Goal: Transaction & Acquisition: Download file/media

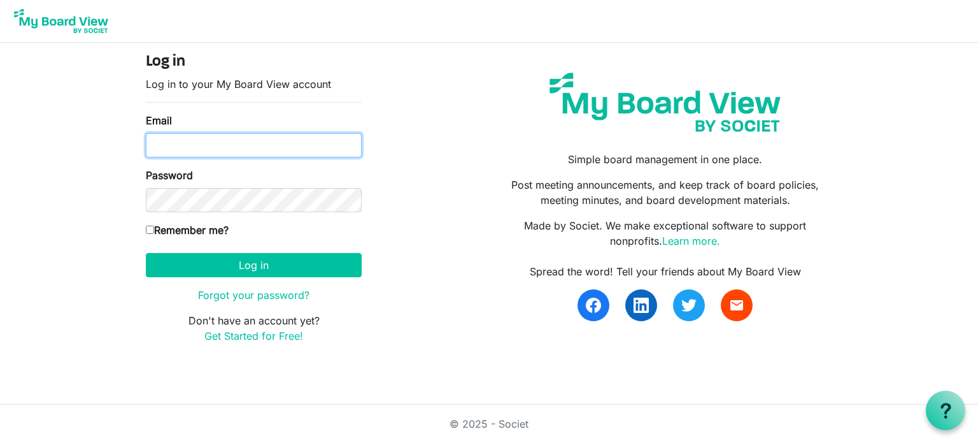
click at [173, 141] on input "Email" at bounding box center [254, 145] width 216 height 24
type input "[EMAIL_ADDRESS][DOMAIN_NAME]"
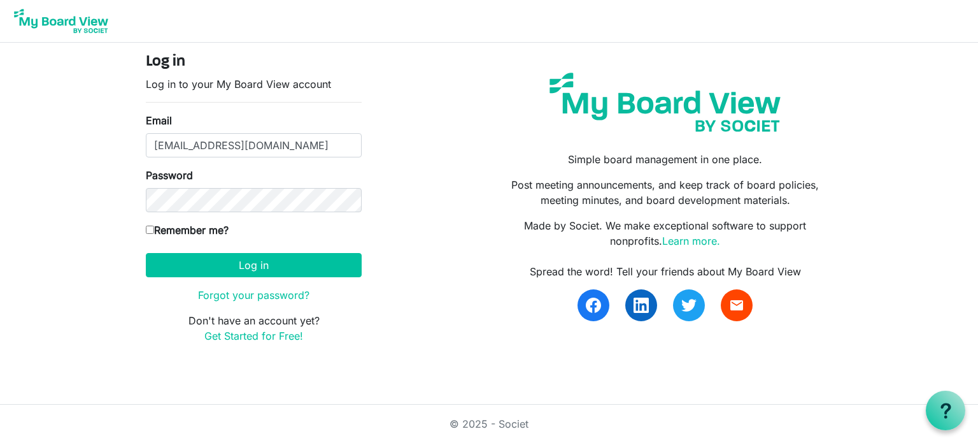
click at [150, 229] on input "Remember me?" at bounding box center [150, 229] width 8 height 8
checkbox input "true"
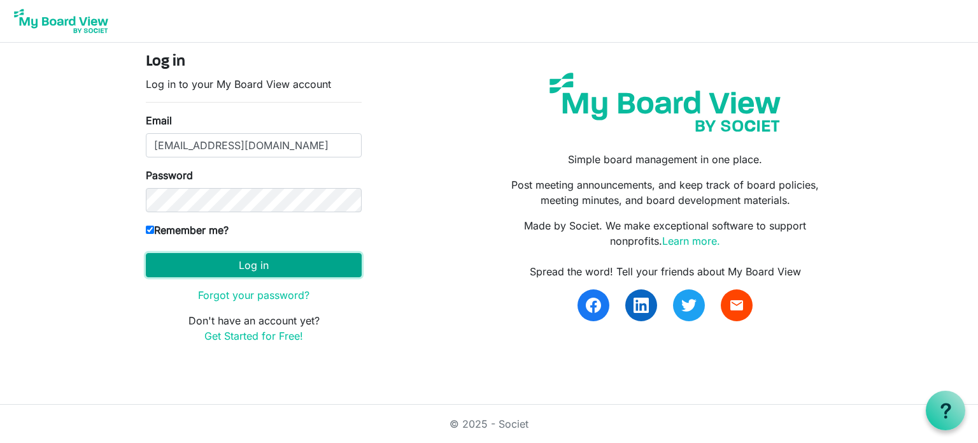
click at [257, 265] on button "Log in" at bounding box center [254, 265] width 216 height 24
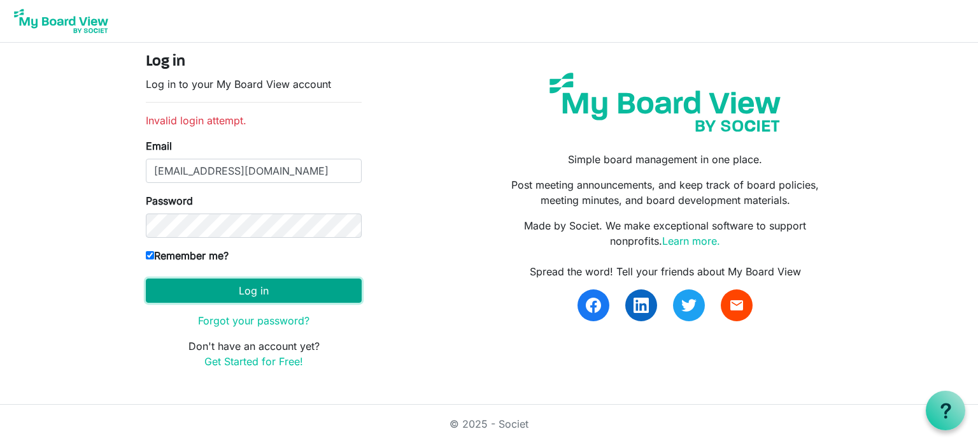
click at [237, 289] on button "Log in" at bounding box center [254, 290] width 216 height 24
click at [255, 290] on button "Log in" at bounding box center [254, 290] width 216 height 24
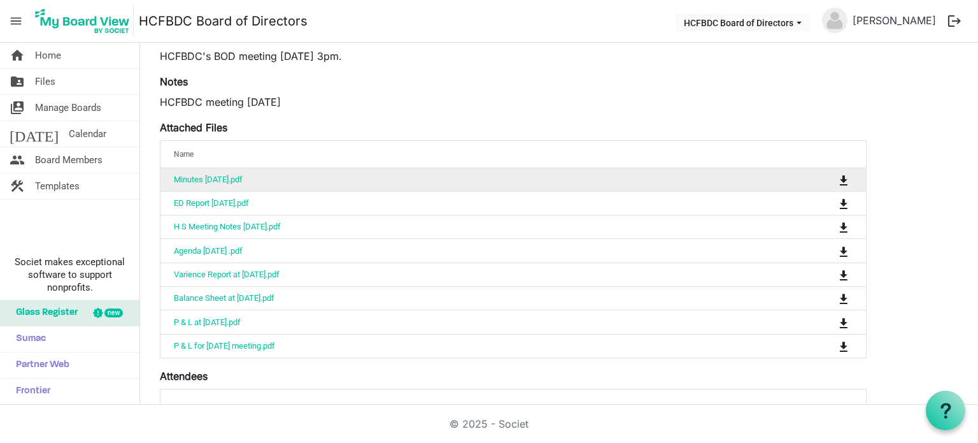
scroll to position [191, 0]
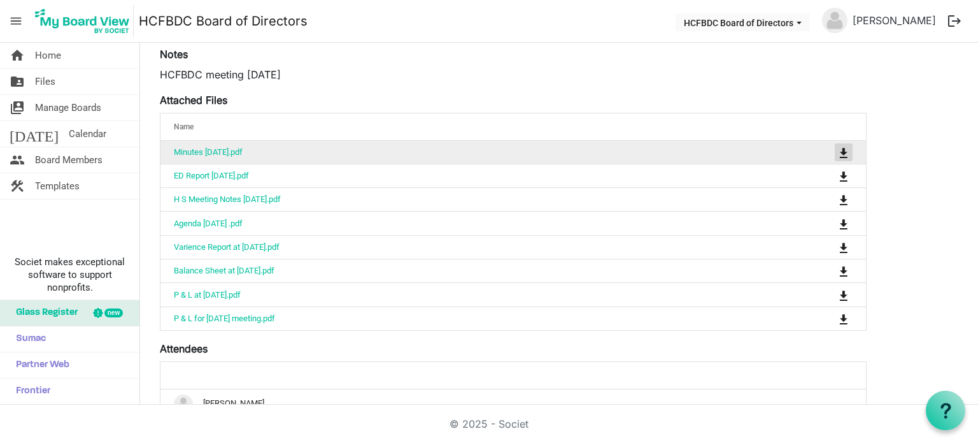
click at [843, 152] on span "is Command column column header" at bounding box center [844, 153] width 8 height 10
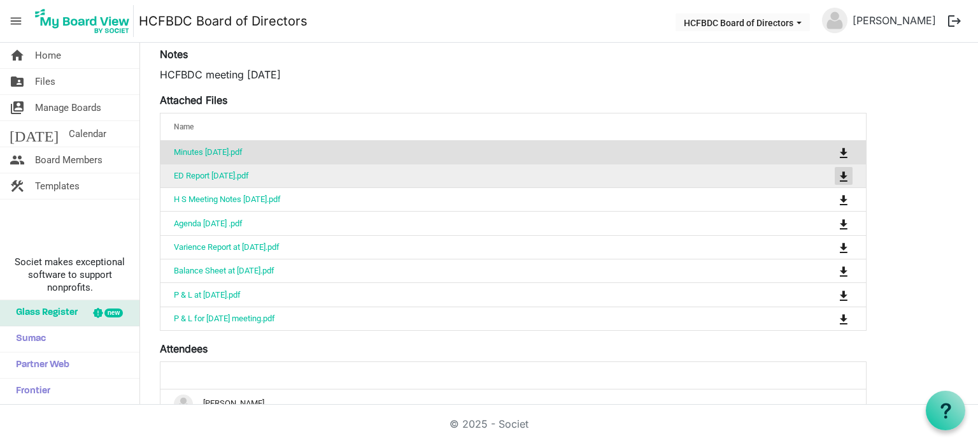
click at [843, 175] on span "is Command column column header" at bounding box center [844, 176] width 8 height 10
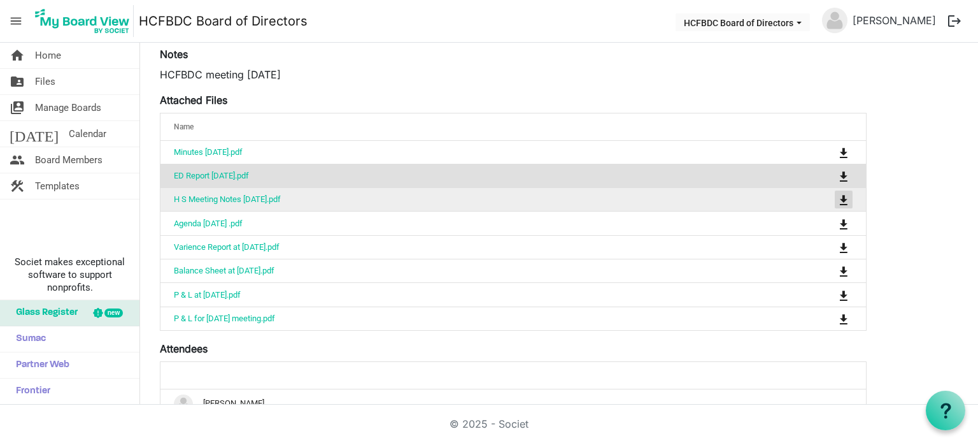
click at [841, 198] on span "is Command column column header" at bounding box center [844, 200] width 8 height 10
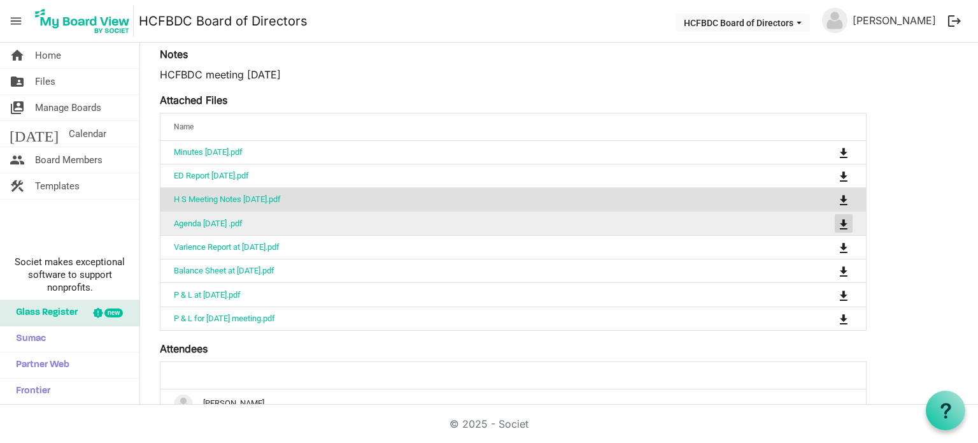
click at [843, 220] on span "is Command column column header" at bounding box center [844, 224] width 8 height 10
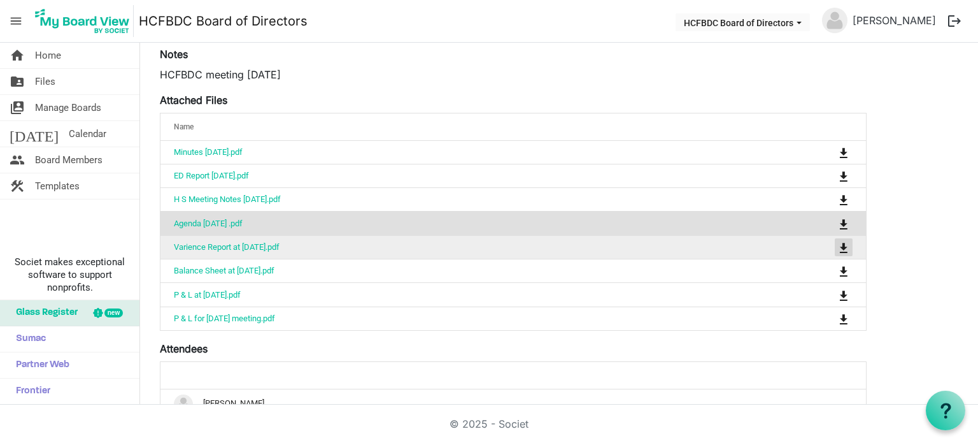
click at [843, 246] on span "is Command column column header" at bounding box center [844, 248] width 8 height 10
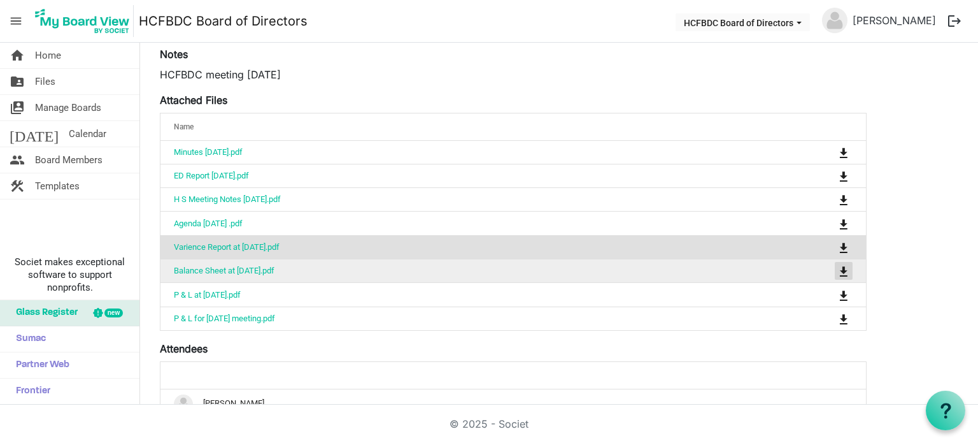
click at [846, 266] on span "is Command column column header" at bounding box center [844, 271] width 8 height 10
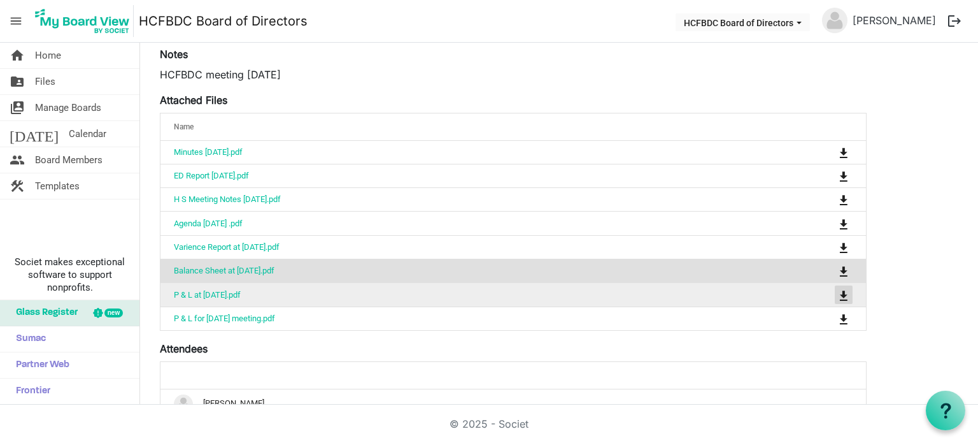
click at [841, 292] on span "is Command column column header" at bounding box center [844, 295] width 8 height 10
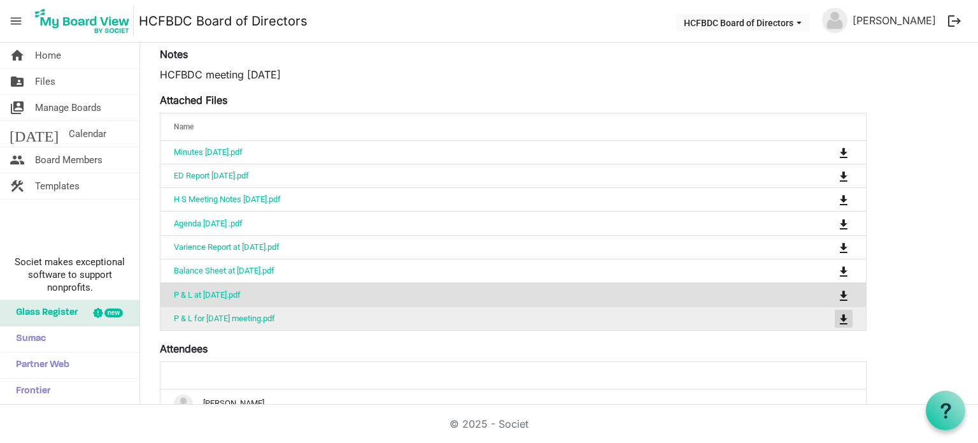
click at [845, 315] on span "is Command column column header" at bounding box center [844, 319] width 8 height 10
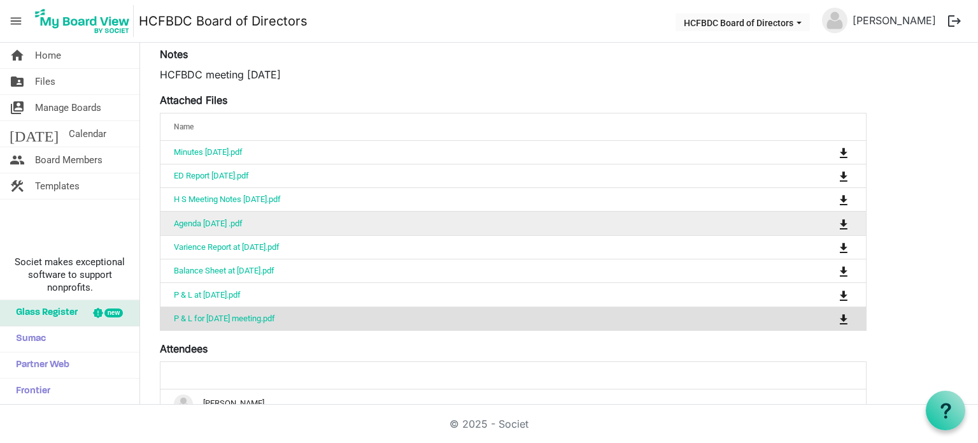
click at [278, 220] on td "Agenda [DATE] .pdf" at bounding box center [474, 223] width 626 height 24
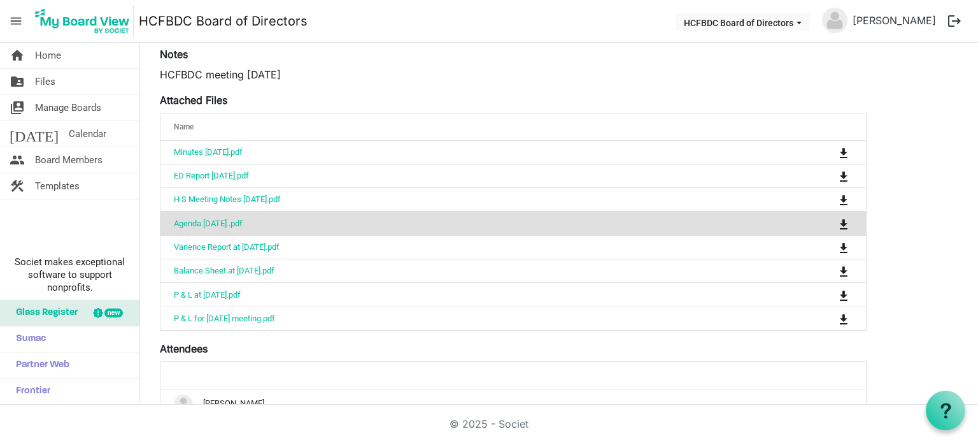
click at [278, 220] on td "Agenda [DATE] .pdf" at bounding box center [474, 223] width 626 height 24
